Goal: Information Seeking & Learning: Learn about a topic

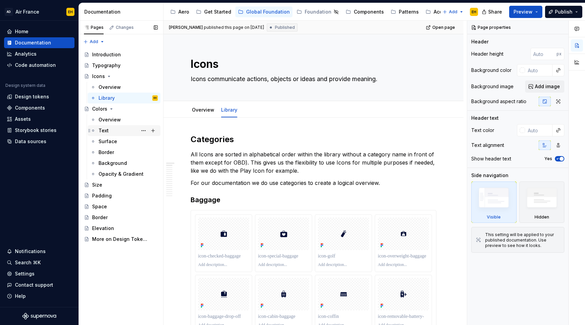
click at [118, 128] on div "Text" at bounding box center [128, 130] width 59 height 9
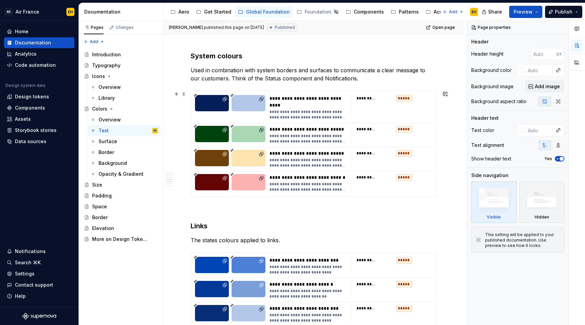
scroll to position [548, 0]
click at [305, 109] on div "**********" at bounding box center [310, 114] width 81 height 11
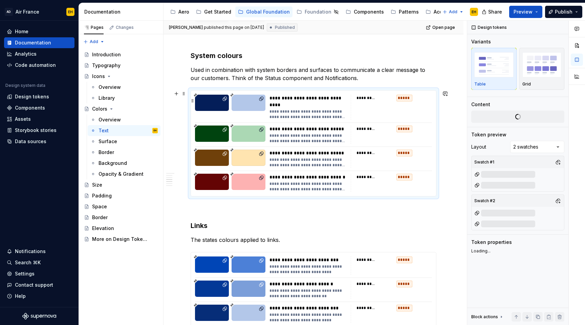
type textarea "*"
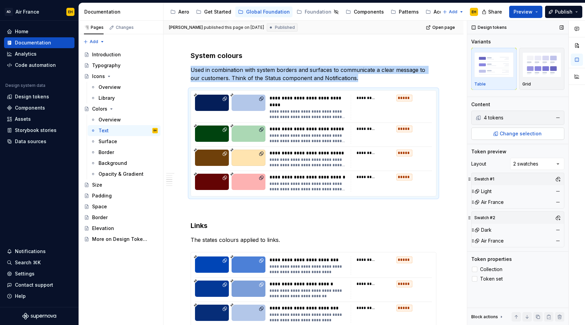
click at [518, 137] on button "Change selection" at bounding box center [518, 133] width 93 height 12
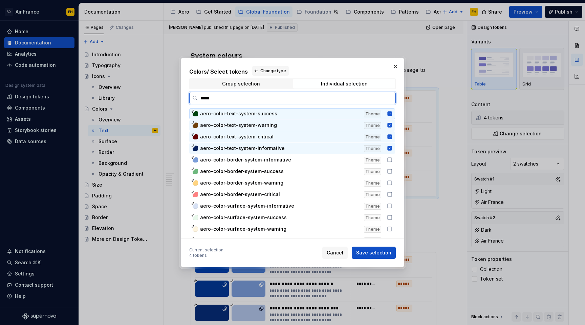
type input "******"
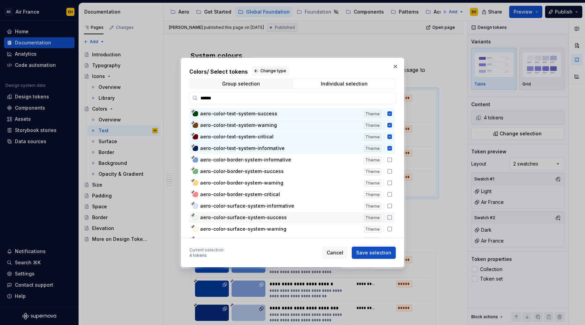
scroll to position [8, 0]
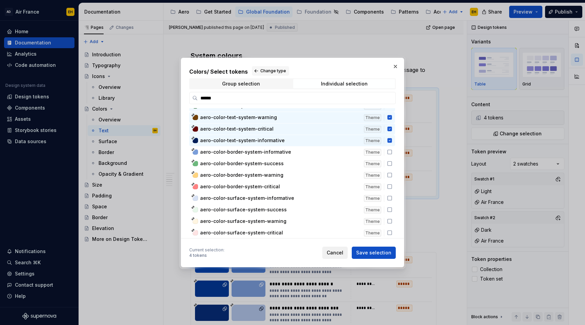
click at [335, 254] on span "Cancel" at bounding box center [335, 252] width 17 height 7
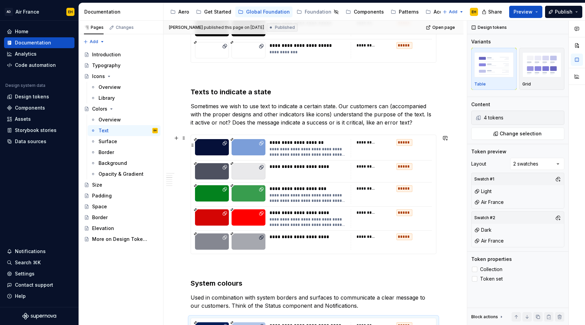
scroll to position [325, 0]
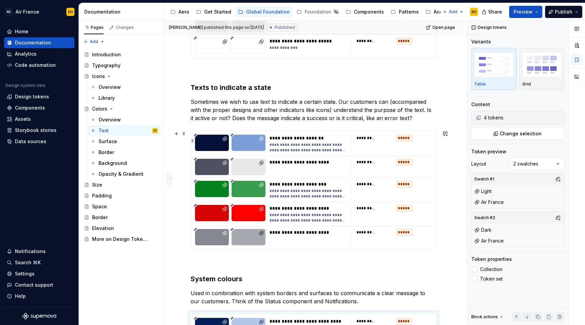
click at [328, 140] on div "**********" at bounding box center [310, 138] width 81 height 7
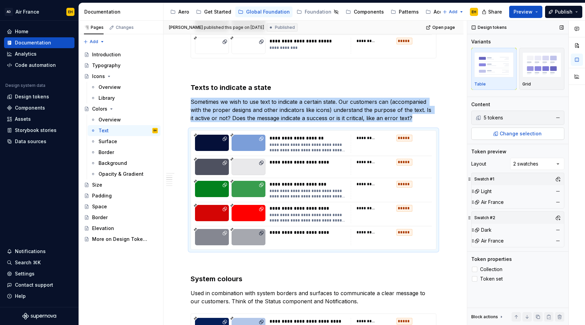
click at [521, 132] on span "Change selection" at bounding box center [521, 133] width 42 height 7
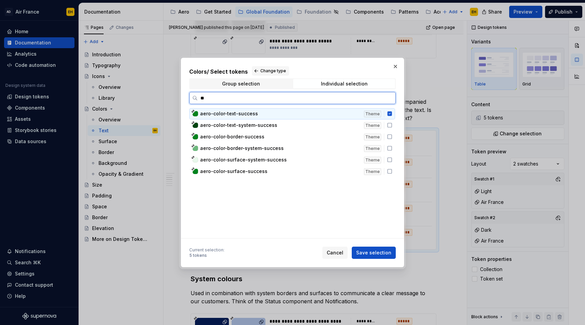
type input "*"
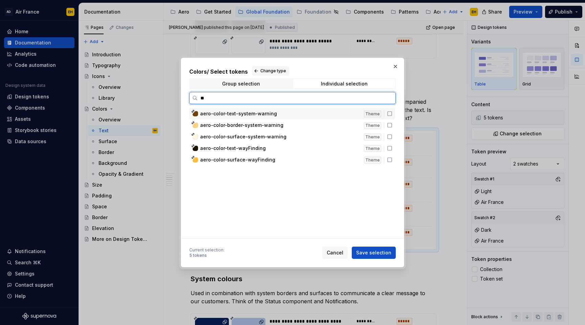
type input "***"
type textarea "*"
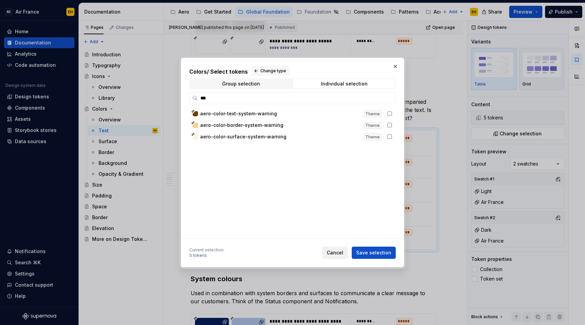
click at [341, 254] on span "Cancel" at bounding box center [335, 252] width 17 height 7
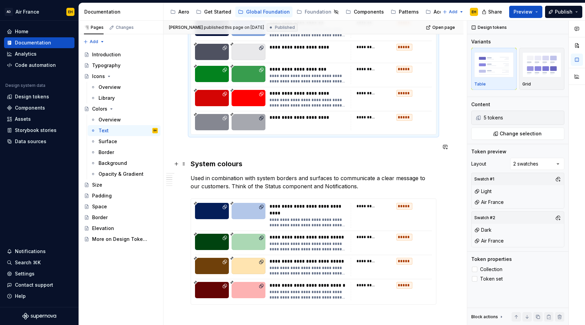
scroll to position [519, 0]
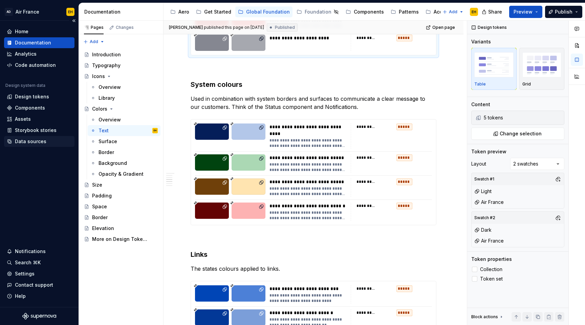
click at [34, 140] on div "Data sources" at bounding box center [31, 141] width 32 height 7
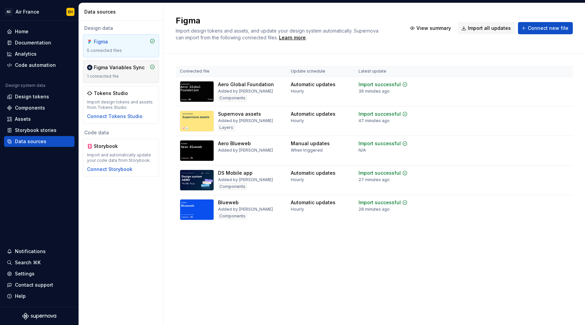
click at [136, 76] on div "1 connected file" at bounding box center [121, 76] width 68 height 5
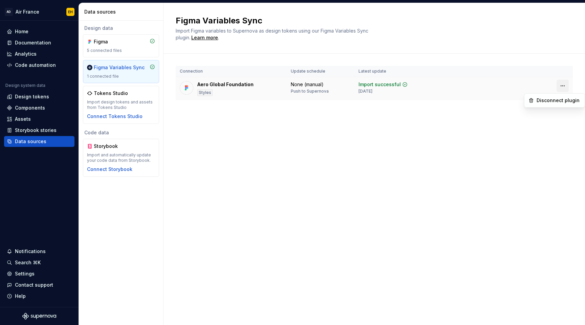
click at [563, 84] on html "AD Air France EH Home Documentation Analytics Code automation Design system dat…" at bounding box center [292, 162] width 585 height 325
click at [449, 135] on html "AD Air France EH Home Documentation Analytics Code automation Design system dat…" at bounding box center [292, 162] width 585 height 325
click at [228, 89] on div "Aero Global Foundation Styles" at bounding box center [226, 88] width 56 height 15
click at [27, 100] on div "Design tokens" at bounding box center [39, 96] width 70 height 11
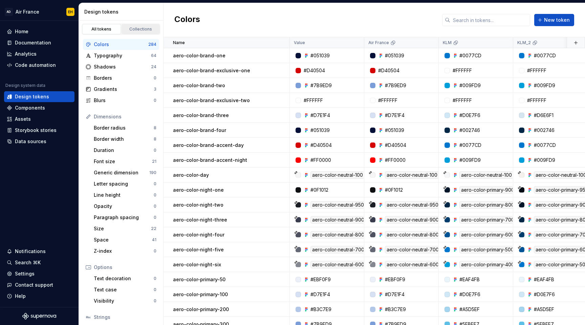
click at [143, 33] on link "Collections" at bounding box center [141, 29] width 39 height 10
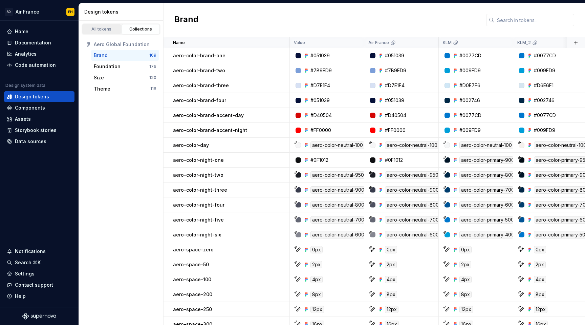
click at [106, 27] on div "All tokens" at bounding box center [102, 28] width 34 height 5
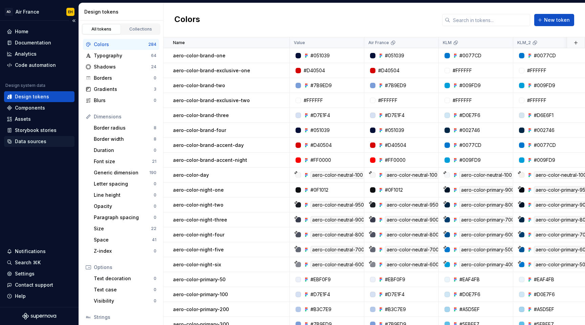
click at [50, 140] on div "Data sources" at bounding box center [39, 141] width 65 height 7
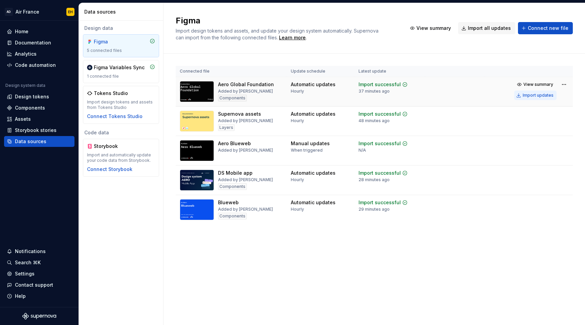
click at [533, 95] on div "Import updates" at bounding box center [538, 94] width 31 height 5
click at [120, 74] on div "1 connected file" at bounding box center [121, 76] width 68 height 5
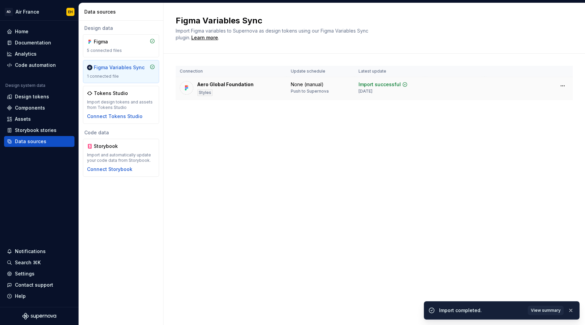
click at [257, 87] on div "Aero Global Foundation Styles" at bounding box center [231, 88] width 103 height 15
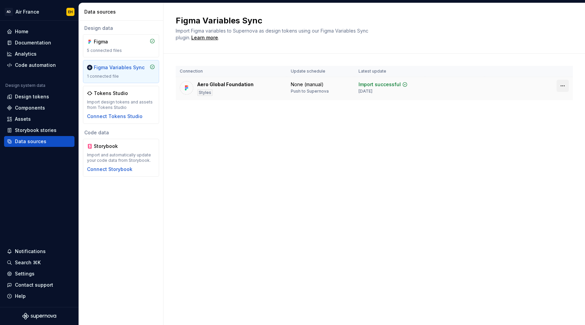
click at [564, 86] on html "AD Air France EH Home Documentation Analytics Code automation Design system dat…" at bounding box center [292, 162] width 585 height 325
click at [389, 161] on html "AD Air France EH Home Documentation Analytics Code automation Design system dat…" at bounding box center [292, 162] width 585 height 325
click at [224, 204] on div "Figma Variables Sync Import Figma variables to Supernova as design tokens using…" at bounding box center [375, 164] width 422 height 322
click at [564, 84] on html "AD Air France EH Home Documentation Analytics Code automation Design system dat…" at bounding box center [292, 162] width 585 height 325
click at [425, 112] on html "AD Air France EH Home Documentation Analytics Code automation Design system dat…" at bounding box center [292, 162] width 585 height 325
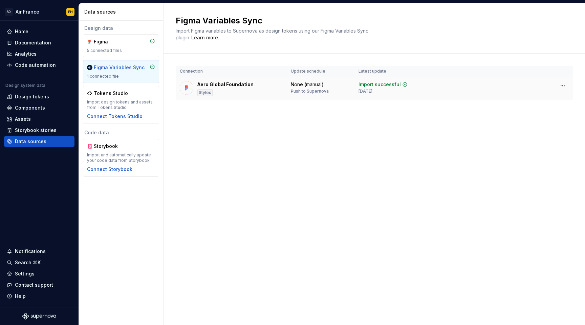
click at [390, 83] on div "Import successful" at bounding box center [380, 84] width 42 height 7
click at [260, 125] on div "Connection Update schedule Latest update Aero Global Foundation Styles None (ma…" at bounding box center [374, 90] width 397 height 72
click at [32, 45] on div "Documentation" at bounding box center [33, 42] width 36 height 7
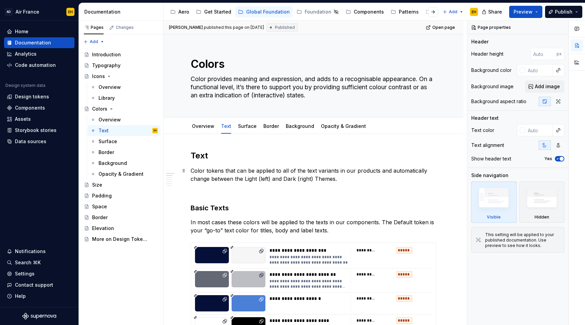
type textarea "*"
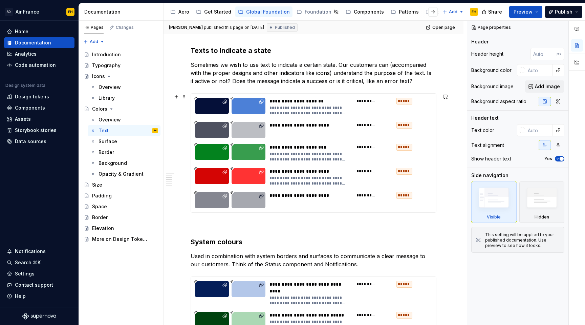
scroll to position [360, 0]
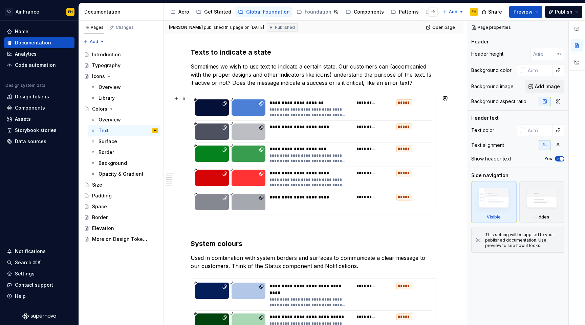
click at [343, 103] on div "**********" at bounding box center [310, 102] width 81 height 7
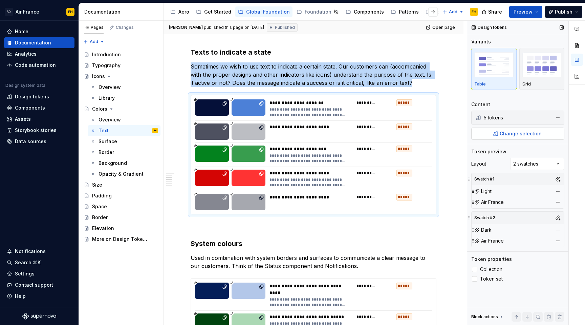
click at [490, 137] on button "Change selection" at bounding box center [518, 133] width 93 height 12
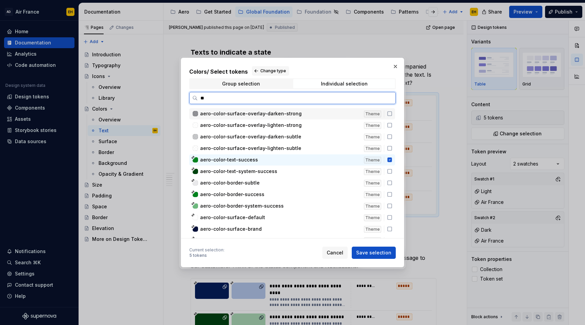
type input "*"
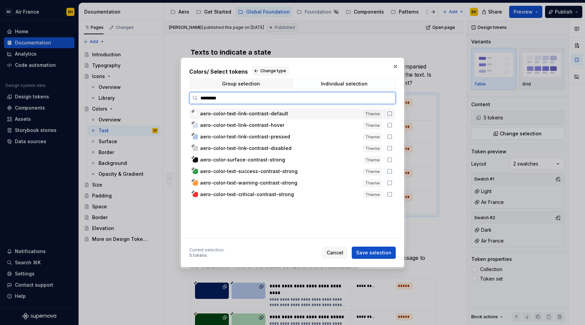
type input "********"
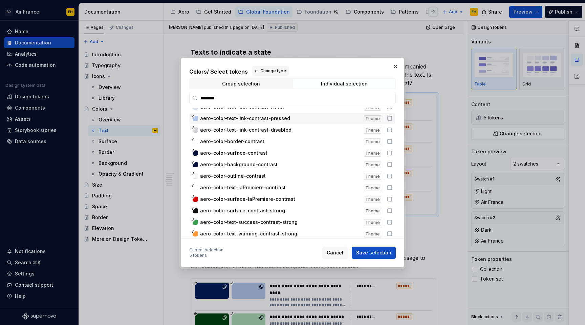
scroll to position [42, 0]
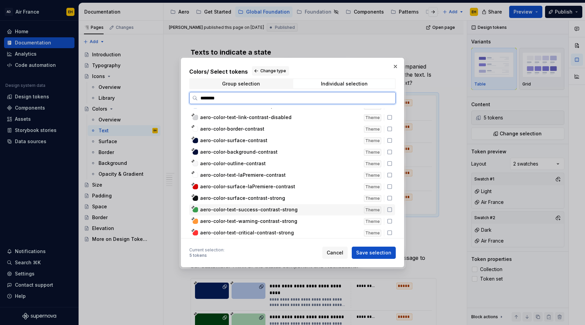
click at [393, 209] on icon at bounding box center [389, 209] width 5 height 5
click at [393, 222] on icon at bounding box center [389, 220] width 5 height 5
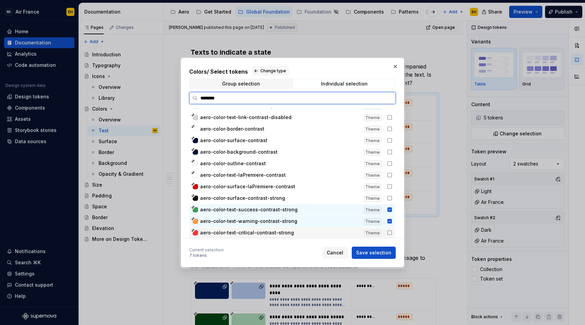
click at [393, 231] on icon at bounding box center [389, 232] width 5 height 5
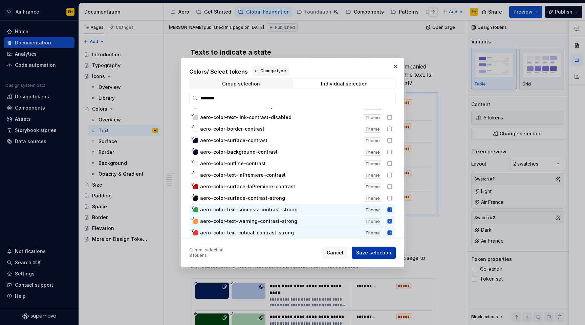
click at [389, 253] on span "Save selection" at bounding box center [373, 252] width 35 height 7
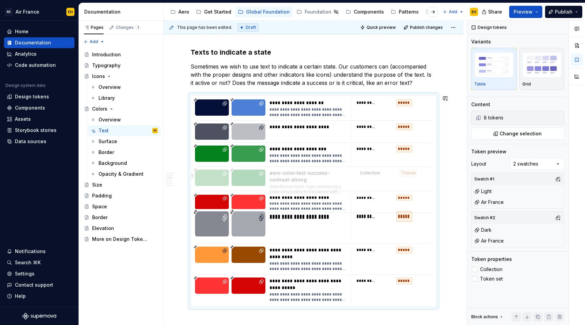
drag, startPoint x: 203, startPoint y: 223, endPoint x: 205, endPoint y: 179, distance: 44.4
click at [205, 179] on body "AD Air France EH Home Documentation Analytics Code automation Design system dat…" at bounding box center [292, 162] width 585 height 325
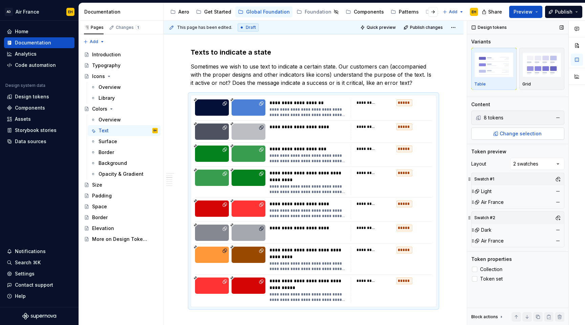
click at [516, 131] on span "Change selection" at bounding box center [521, 133] width 42 height 7
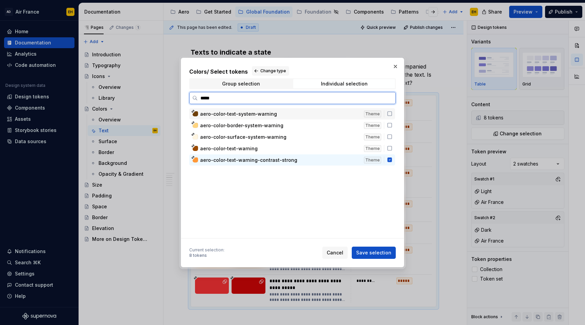
type input "******"
click at [393, 148] on icon at bounding box center [389, 147] width 5 height 5
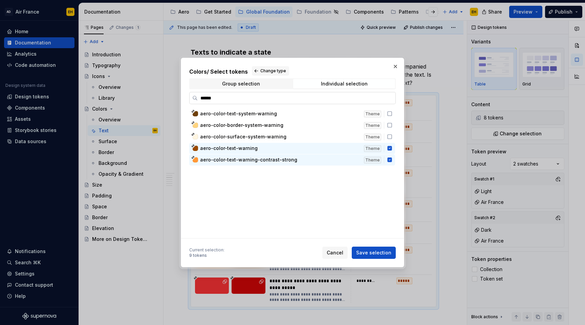
type textarea "*"
click at [220, 100] on input "******" at bounding box center [297, 98] width 198 height 7
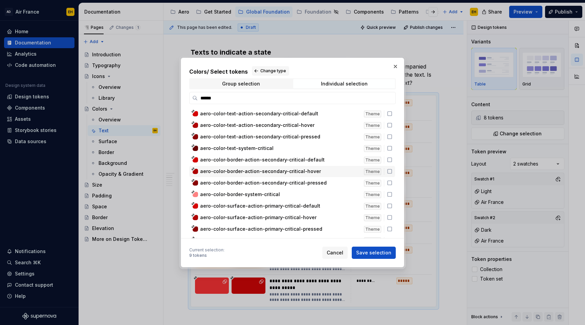
scroll to position [54, 0]
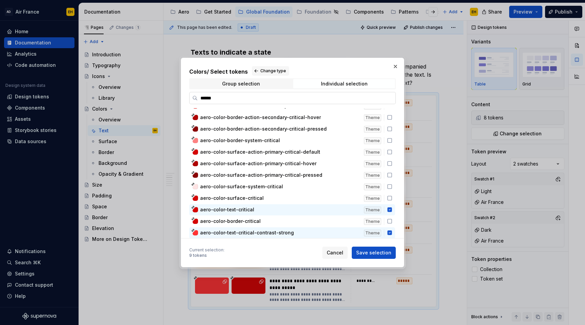
click at [281, 97] on input "******" at bounding box center [297, 98] width 198 height 7
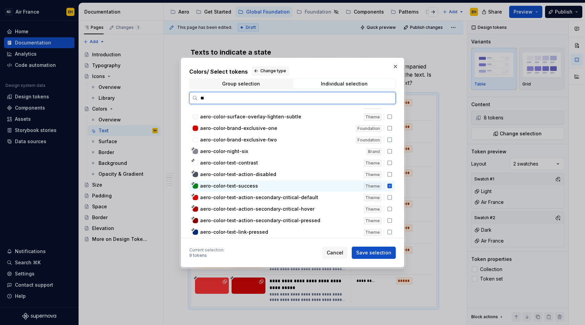
scroll to position [0, 0]
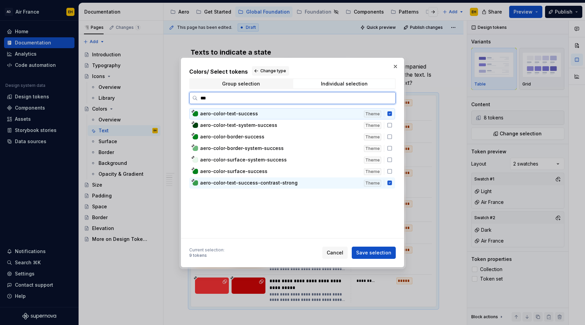
type input "****"
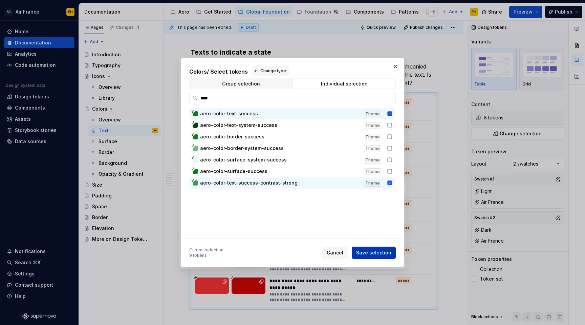
click at [367, 251] on span "Save selection" at bounding box center [373, 252] width 35 height 7
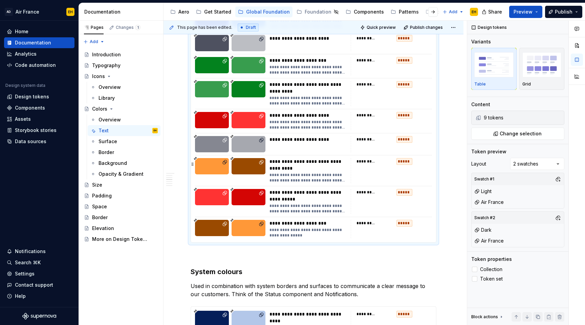
scroll to position [449, 0]
click at [284, 91] on div "**********" at bounding box center [310, 88] width 81 height 14
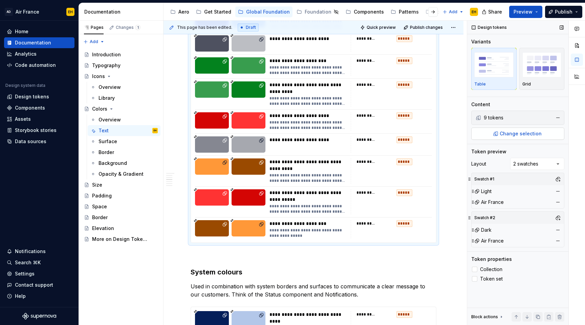
click at [522, 136] on span "Change selection" at bounding box center [521, 133] width 42 height 7
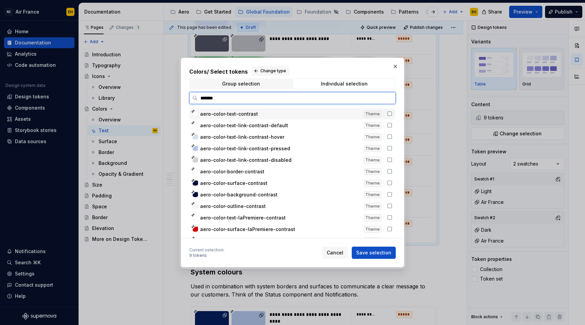
type input "********"
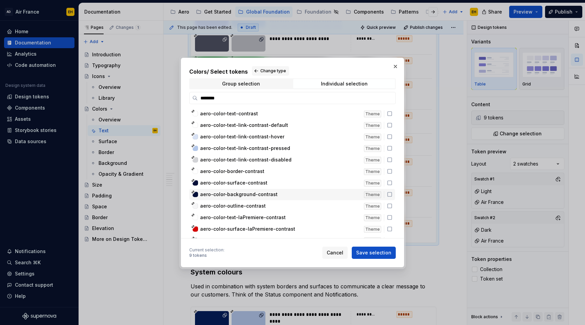
scroll to position [42, 0]
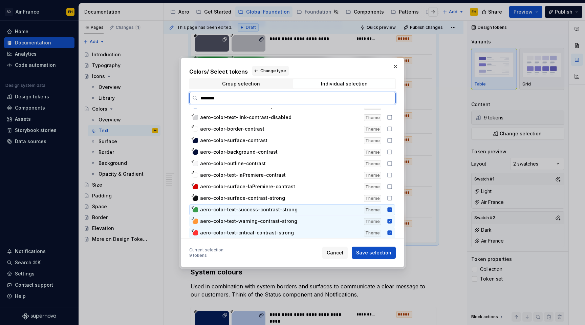
click at [393, 207] on icon at bounding box center [389, 209] width 5 height 5
click at [393, 219] on icon at bounding box center [389, 220] width 5 height 5
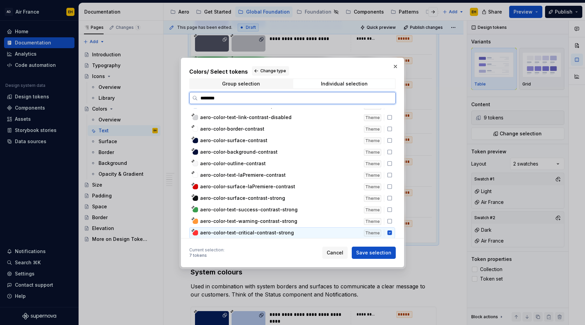
click at [392, 232] on icon at bounding box center [390, 232] width 4 height 4
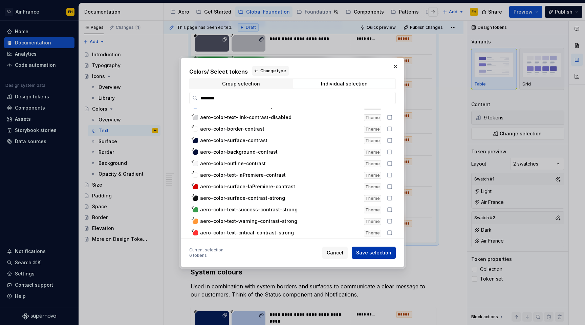
click at [366, 252] on span "Save selection" at bounding box center [373, 252] width 35 height 7
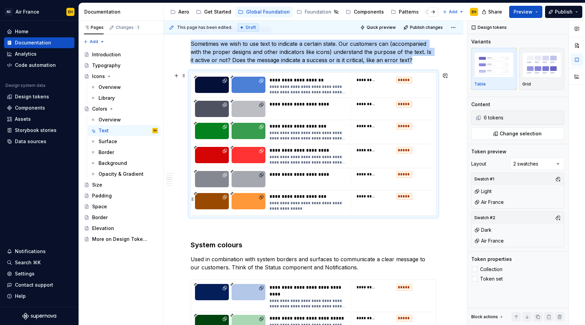
scroll to position [380, 0]
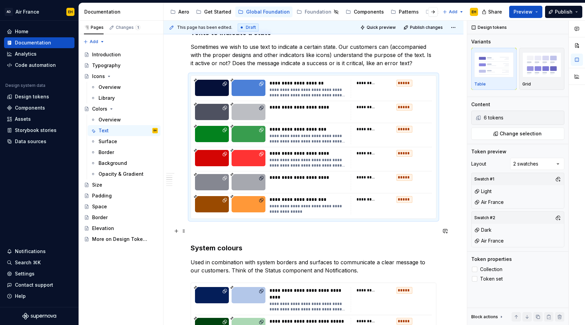
click at [275, 232] on p at bounding box center [314, 231] width 246 height 8
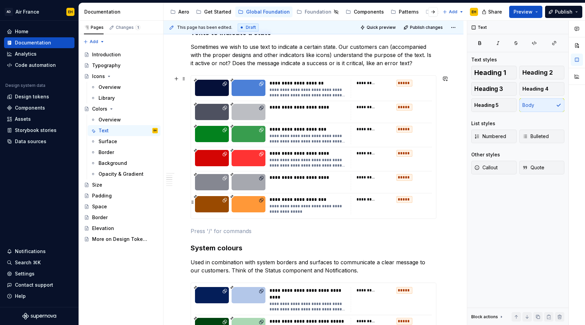
click at [292, 171] on div "**********" at bounding box center [313, 147] width 245 height 143
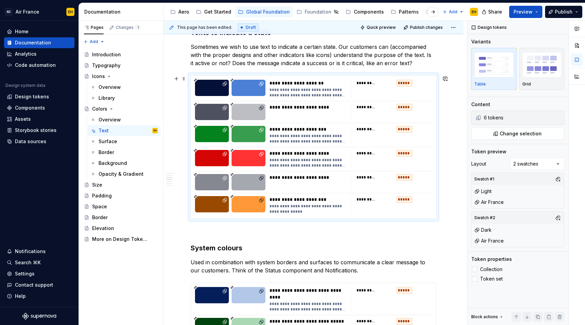
type textarea "*"
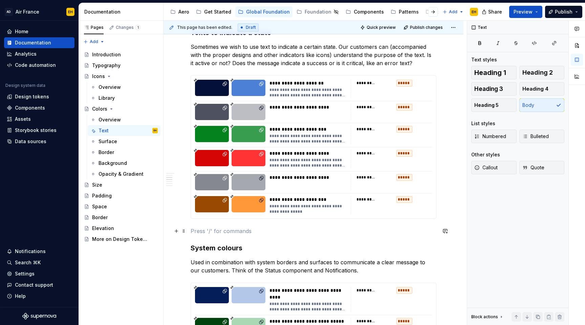
click at [242, 231] on p at bounding box center [314, 231] width 246 height 8
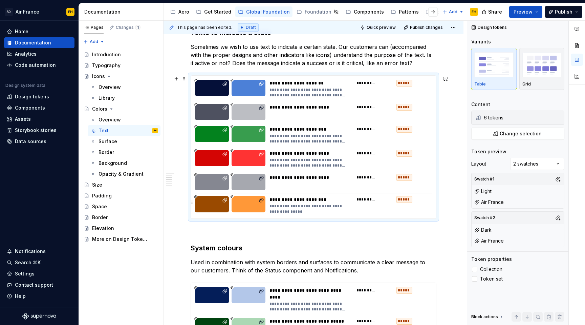
click at [243, 202] on div at bounding box center [249, 204] width 34 height 16
click at [540, 317] on button "button" at bounding box center [538, 316] width 9 height 9
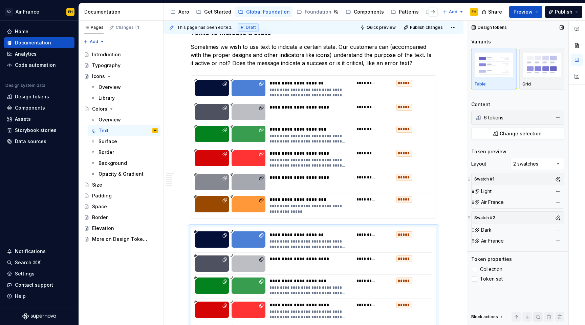
scroll to position [425, 0]
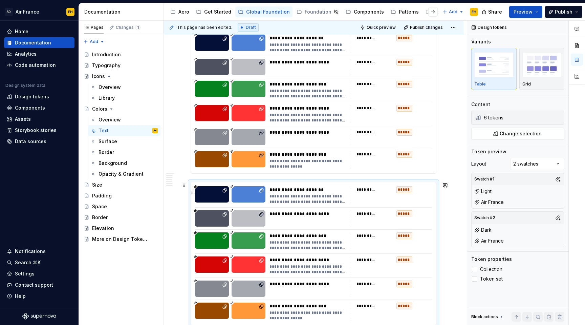
click at [343, 196] on div "**********" at bounding box center [310, 198] width 81 height 11
click at [536, 136] on span "Change selection" at bounding box center [521, 133] width 42 height 7
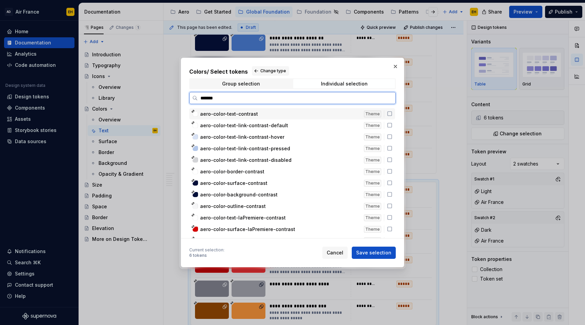
type input "********"
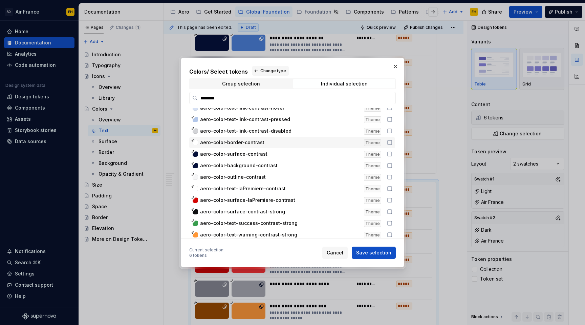
scroll to position [42, 0]
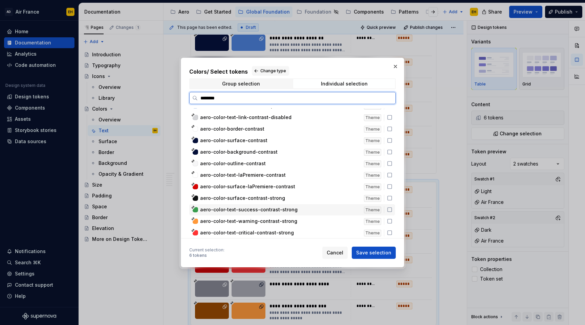
click at [393, 209] on icon at bounding box center [389, 209] width 5 height 5
click at [394, 226] on div "aero-color-text-contrast Theme aero-color-text-link-contrast-default Theme aero…" at bounding box center [292, 152] width 207 height 172
click at [393, 223] on icon at bounding box center [389, 220] width 5 height 5
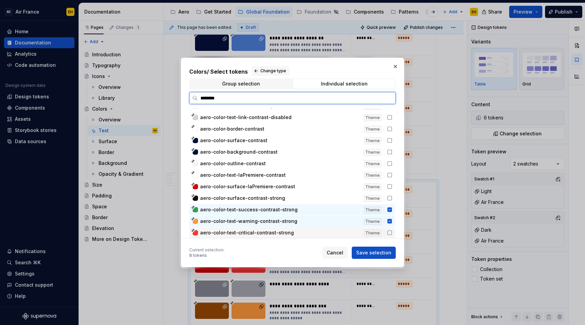
click at [393, 232] on icon at bounding box center [389, 232] width 5 height 5
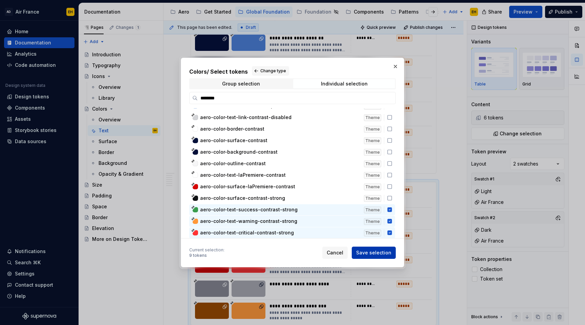
click at [379, 253] on span "Save selection" at bounding box center [373, 252] width 35 height 7
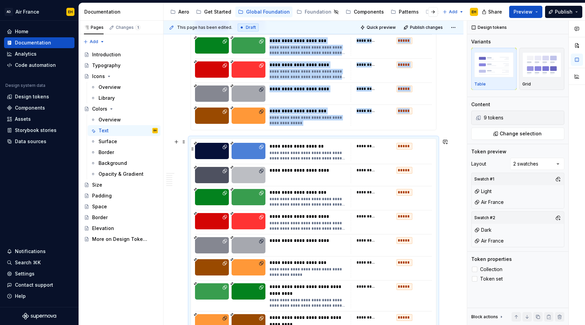
scroll to position [481, 0]
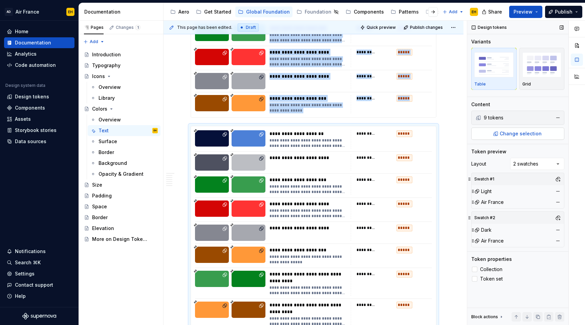
click at [522, 132] on span "Change selection" at bounding box center [521, 133] width 42 height 7
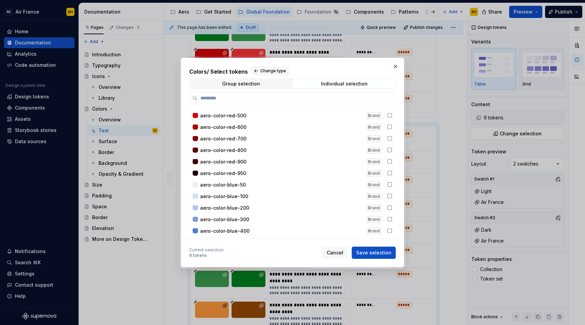
scroll to position [507, 0]
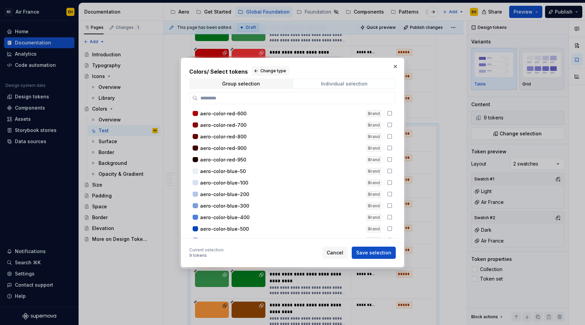
click at [332, 80] on span "Individual selection" at bounding box center [344, 83] width 102 height 9
click at [333, 81] on div "Individual selection" at bounding box center [344, 83] width 47 height 5
click at [262, 74] on button "Change type" at bounding box center [270, 70] width 37 height 9
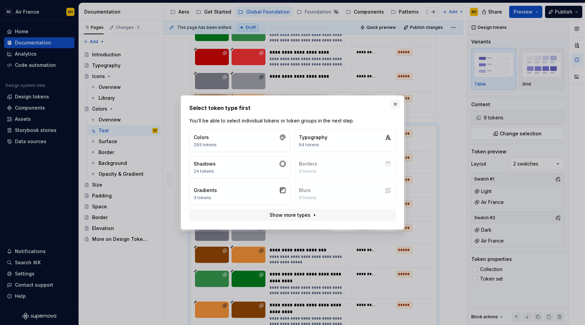
click at [395, 105] on button "button" at bounding box center [395, 103] width 9 height 9
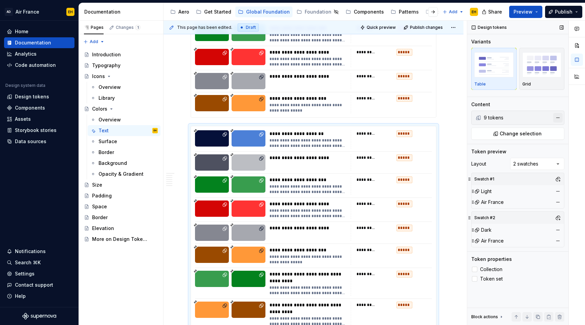
click at [559, 116] on button "button" at bounding box center [558, 117] width 9 height 9
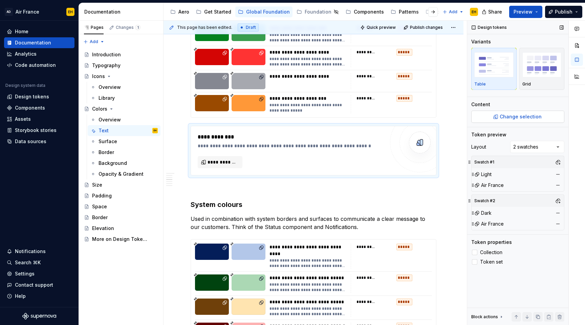
click at [524, 118] on span "Change selection" at bounding box center [521, 116] width 42 height 7
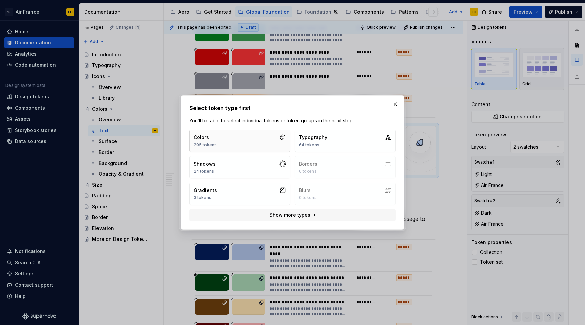
click at [259, 145] on button "Colors 295 tokens" at bounding box center [239, 140] width 101 height 22
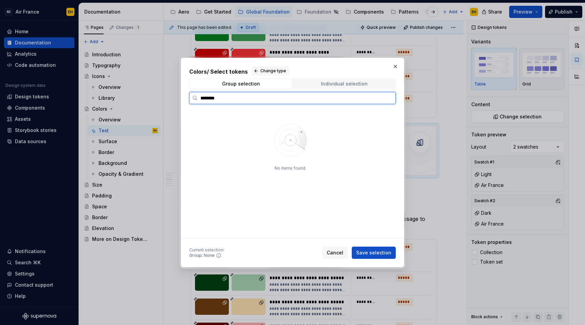
type input "********"
click at [328, 80] on span "Individual selection" at bounding box center [344, 83] width 102 height 9
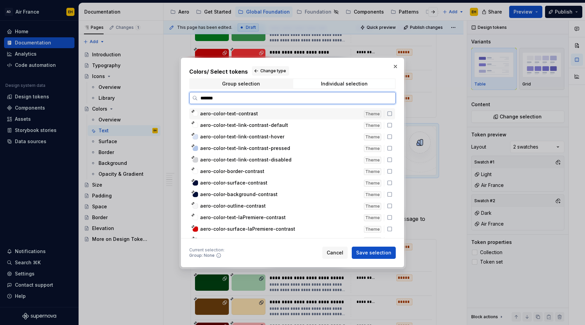
type input "********"
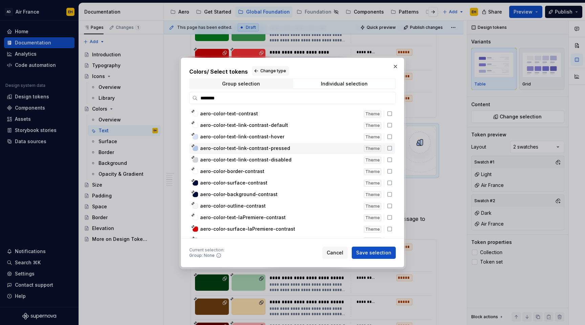
scroll to position [41, 0]
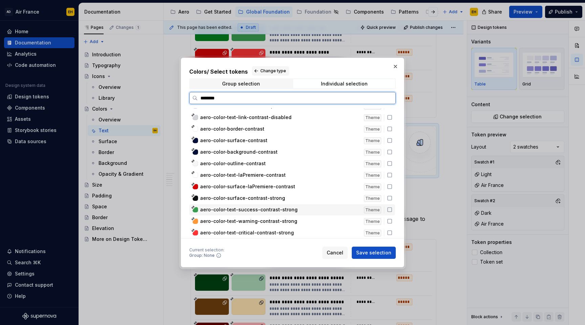
click at [393, 209] on icon at bounding box center [389, 209] width 5 height 5
click at [394, 218] on div "aero-color-text-warning-contrast-strong Theme" at bounding box center [292, 220] width 206 height 11
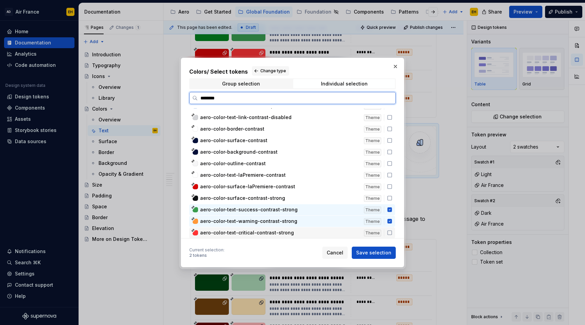
click at [393, 233] on icon at bounding box center [389, 232] width 5 height 5
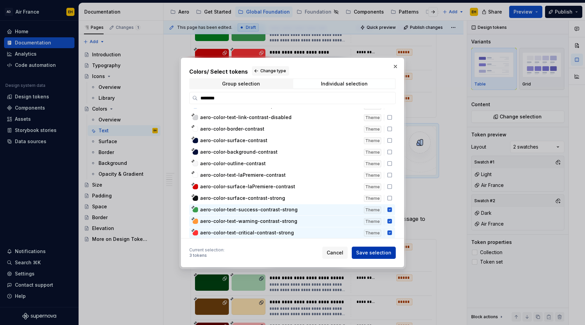
click at [368, 251] on span "Save selection" at bounding box center [373, 252] width 35 height 7
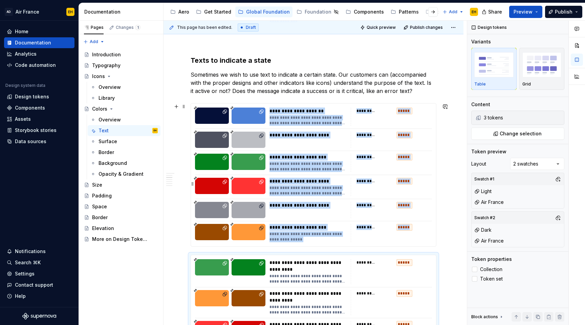
scroll to position [355, 0]
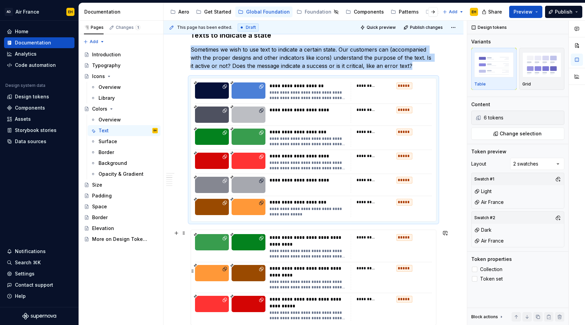
scroll to position [401, 0]
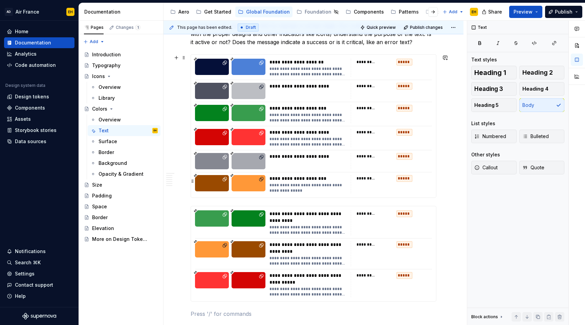
click at [277, 187] on div "**********" at bounding box center [310, 187] width 81 height 11
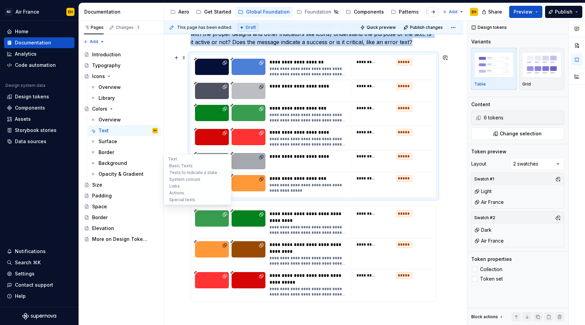
type textarea "*"
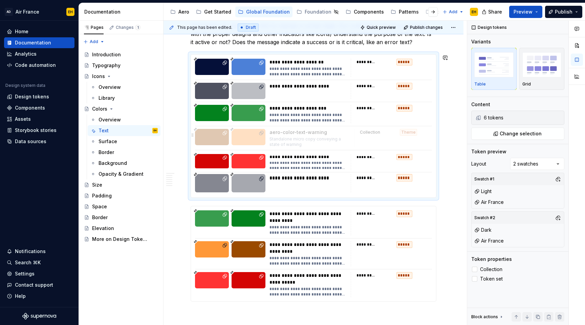
drag, startPoint x: 294, startPoint y: 183, endPoint x: 297, endPoint y: 142, distance: 41.1
click at [297, 142] on body "AD Air France EH Home Documentation Analytics Code automation Design system dat…" at bounding box center [292, 162] width 585 height 325
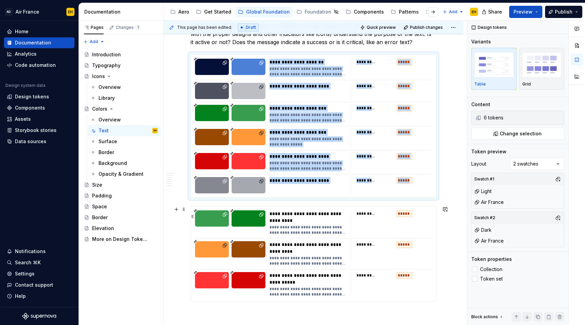
click at [431, 211] on div "*****" at bounding box center [415, 213] width 36 height 7
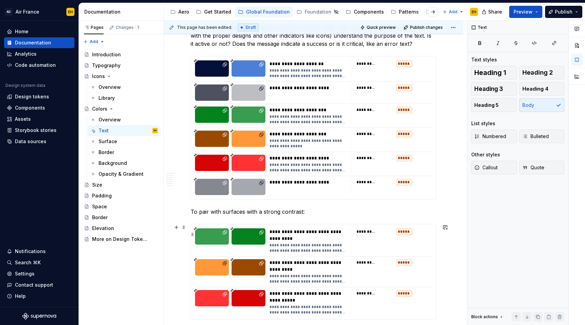
scroll to position [409, 0]
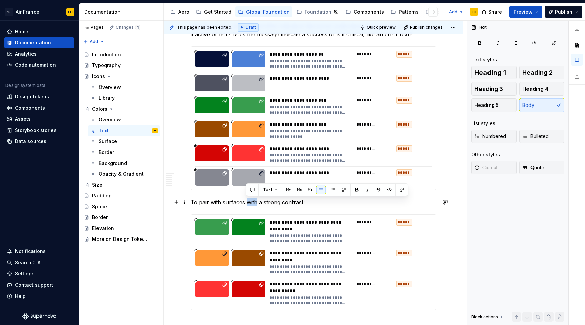
drag, startPoint x: 256, startPoint y: 204, endPoint x: 246, endPoint y: 204, distance: 9.5
click at [246, 204] on p "To pair with surfaces with a strong contrast:" at bounding box center [314, 202] width 246 height 8
click at [330, 201] on p "To pair with surfaces that have a strong contrast:" at bounding box center [314, 202] width 246 height 8
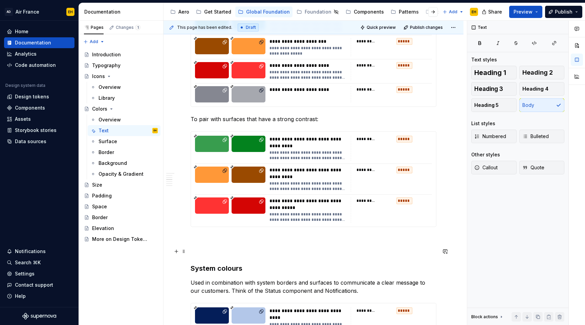
click at [258, 252] on p at bounding box center [314, 251] width 246 height 8
click at [243, 237] on p at bounding box center [314, 239] width 246 height 8
click at [231, 255] on p at bounding box center [314, 251] width 246 height 8
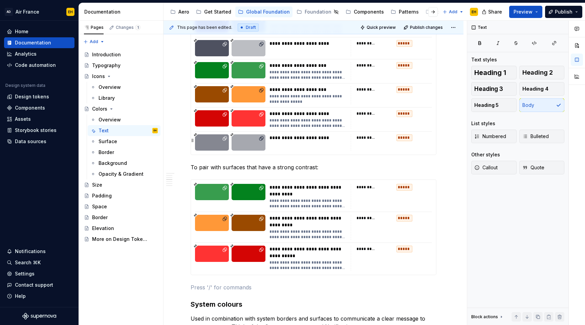
scroll to position [444, 0]
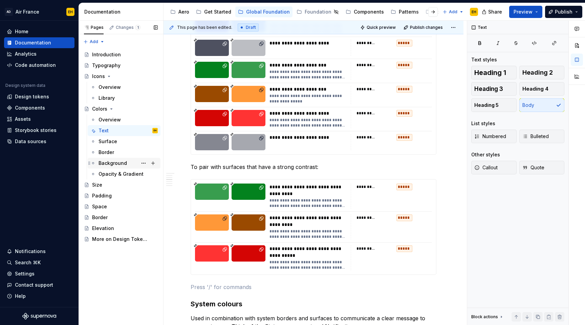
click at [121, 163] on div "Background" at bounding box center [113, 163] width 28 height 7
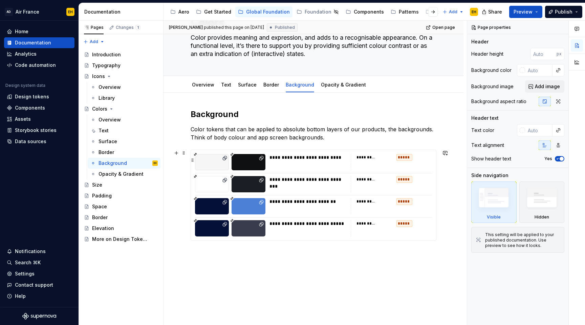
scroll to position [62, 0]
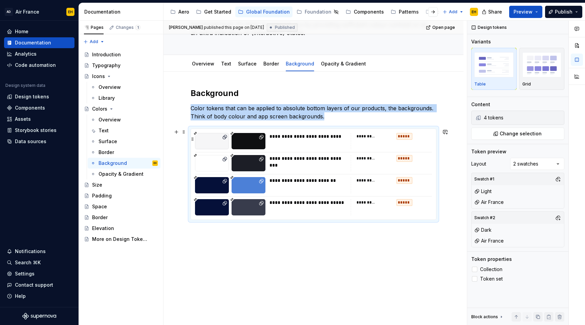
click at [246, 141] on div at bounding box center [249, 141] width 34 height 16
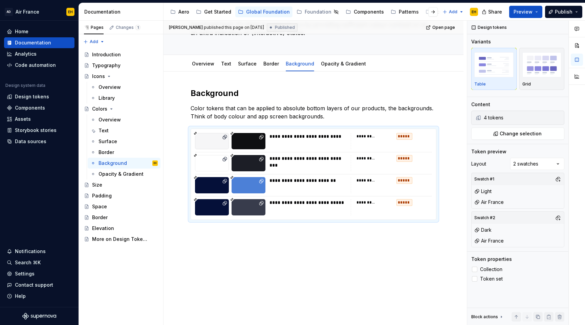
type textarea "*"
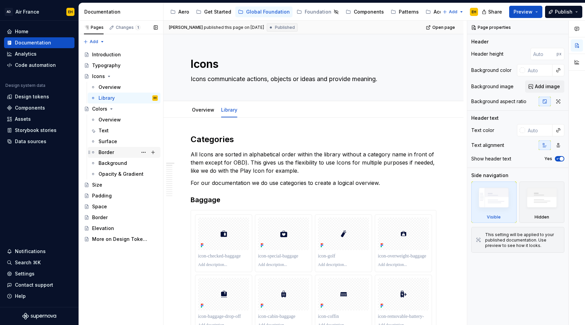
click at [120, 150] on div "Border" at bounding box center [128, 151] width 59 height 9
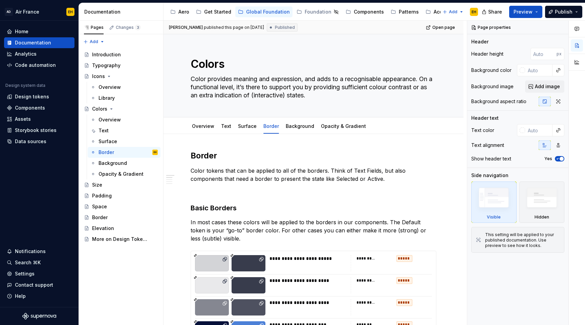
type textarea "*"
